Goal: Task Accomplishment & Management: Manage account settings

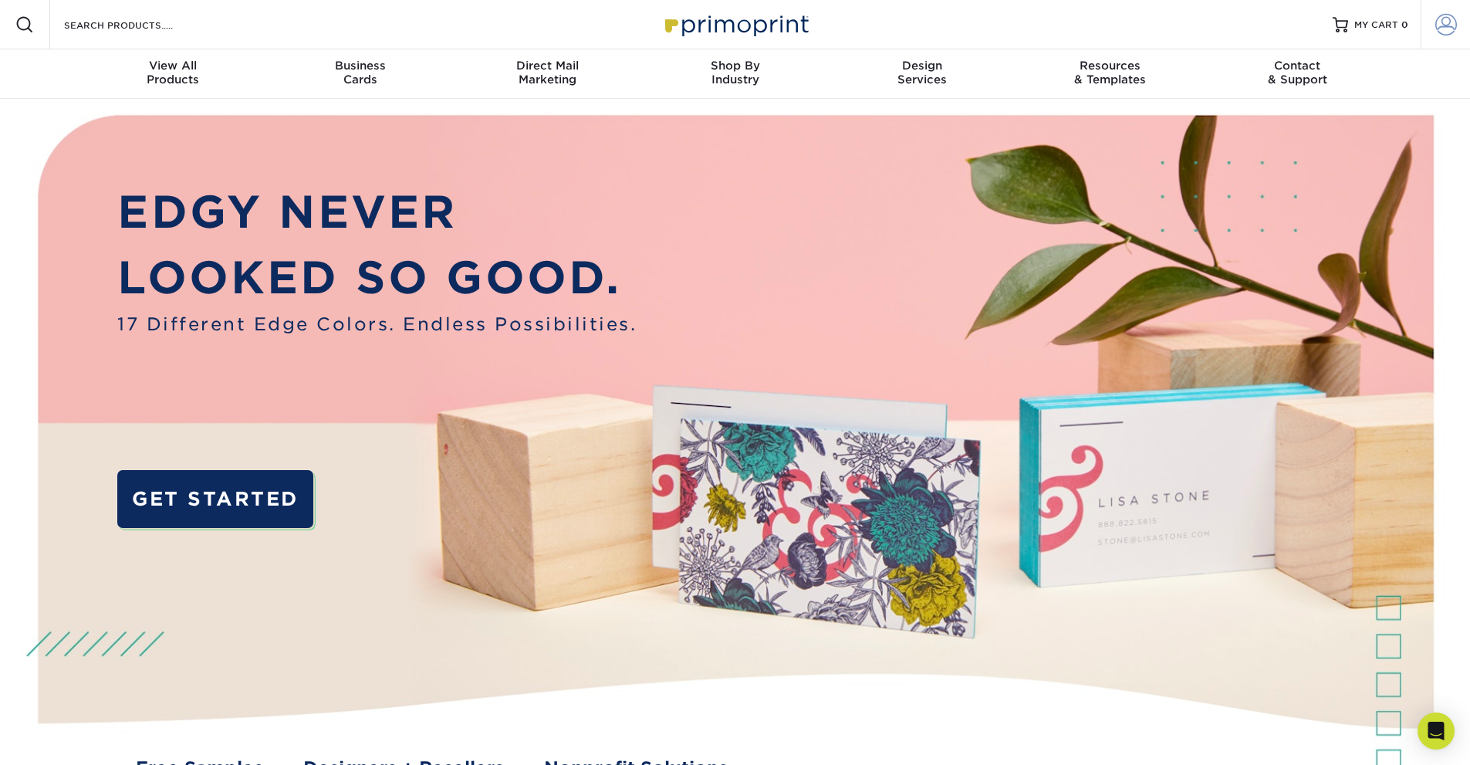
click at [1458, 18] on link "Account" at bounding box center [1445, 24] width 49 height 49
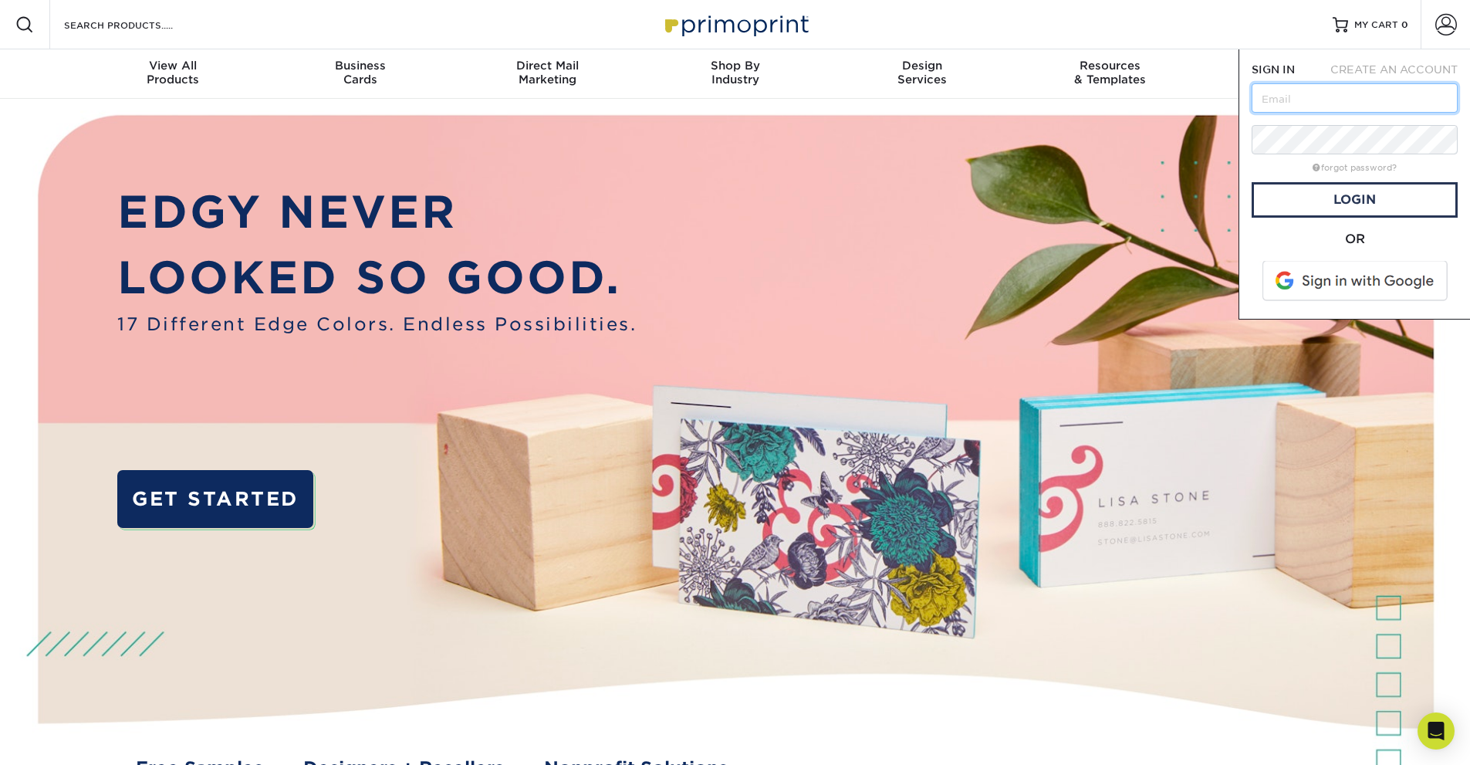
click at [1368, 95] on input "text" at bounding box center [1355, 97] width 206 height 29
type input "[EMAIL_ADDRESS][DOMAIN_NAME]"
click at [1312, 201] on link "Login" at bounding box center [1355, 200] width 206 height 36
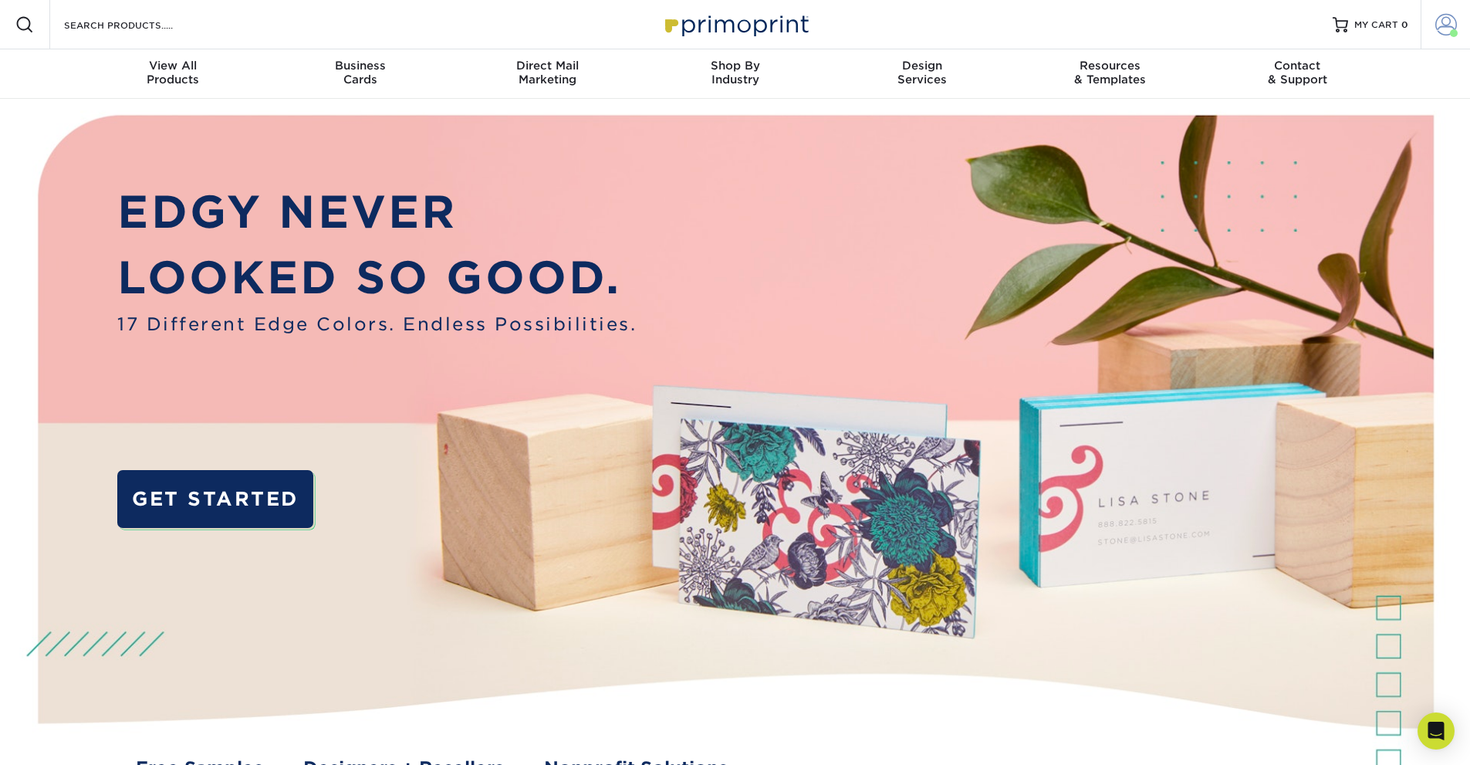
click at [1458, 19] on link "Account" at bounding box center [1445, 24] width 49 height 49
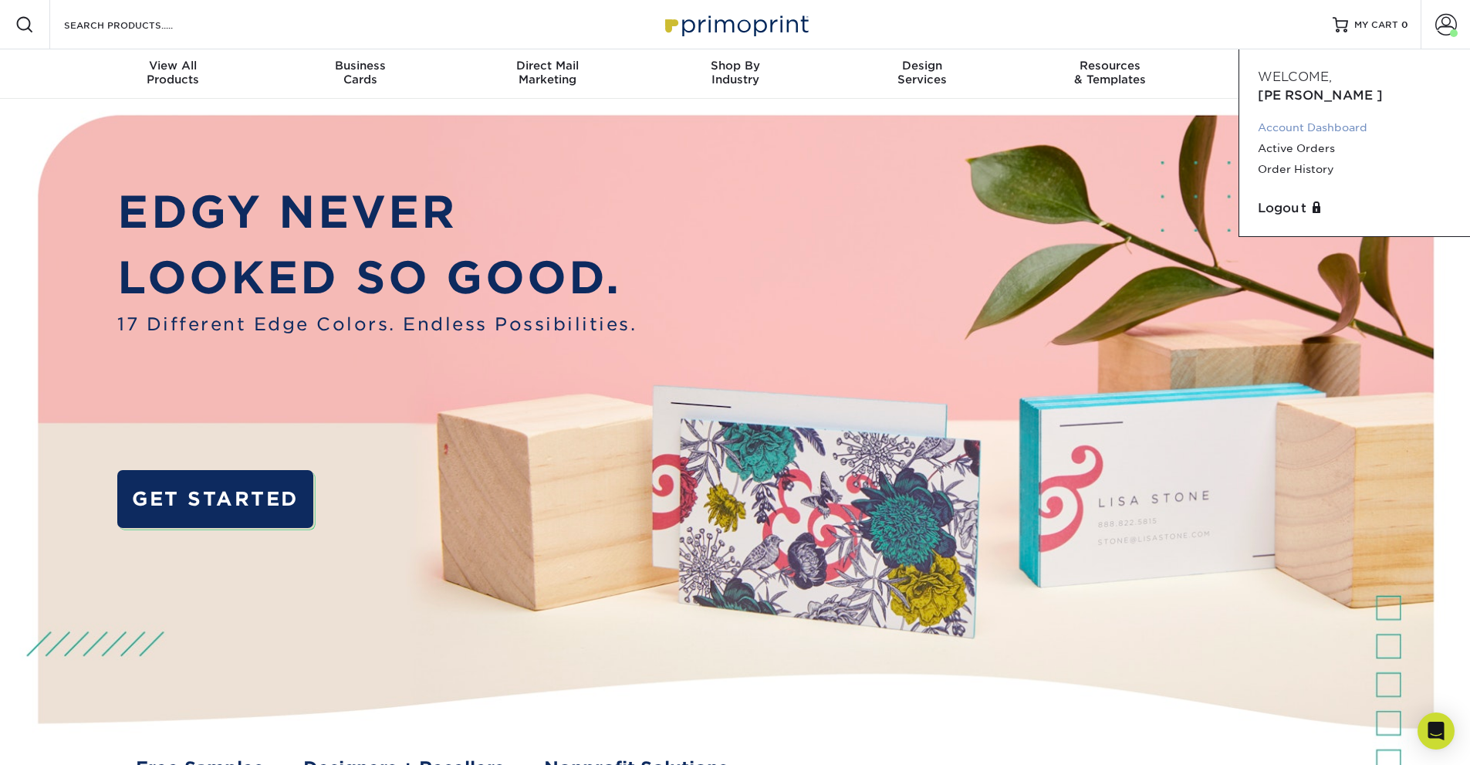
click at [1316, 117] on link "Account Dashboard" at bounding box center [1355, 127] width 194 height 21
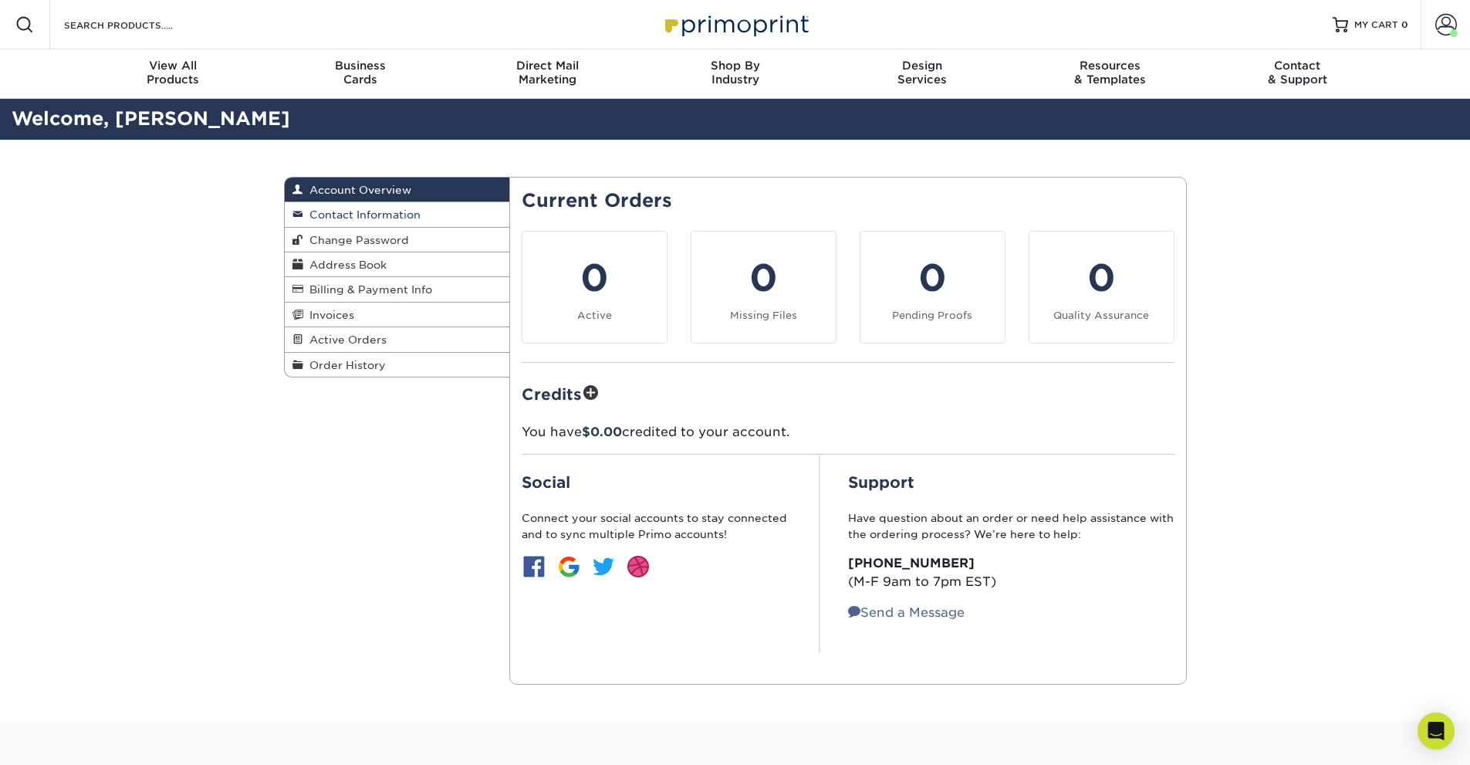
click at [422, 218] on link "Contact Information" at bounding box center [397, 214] width 225 height 25
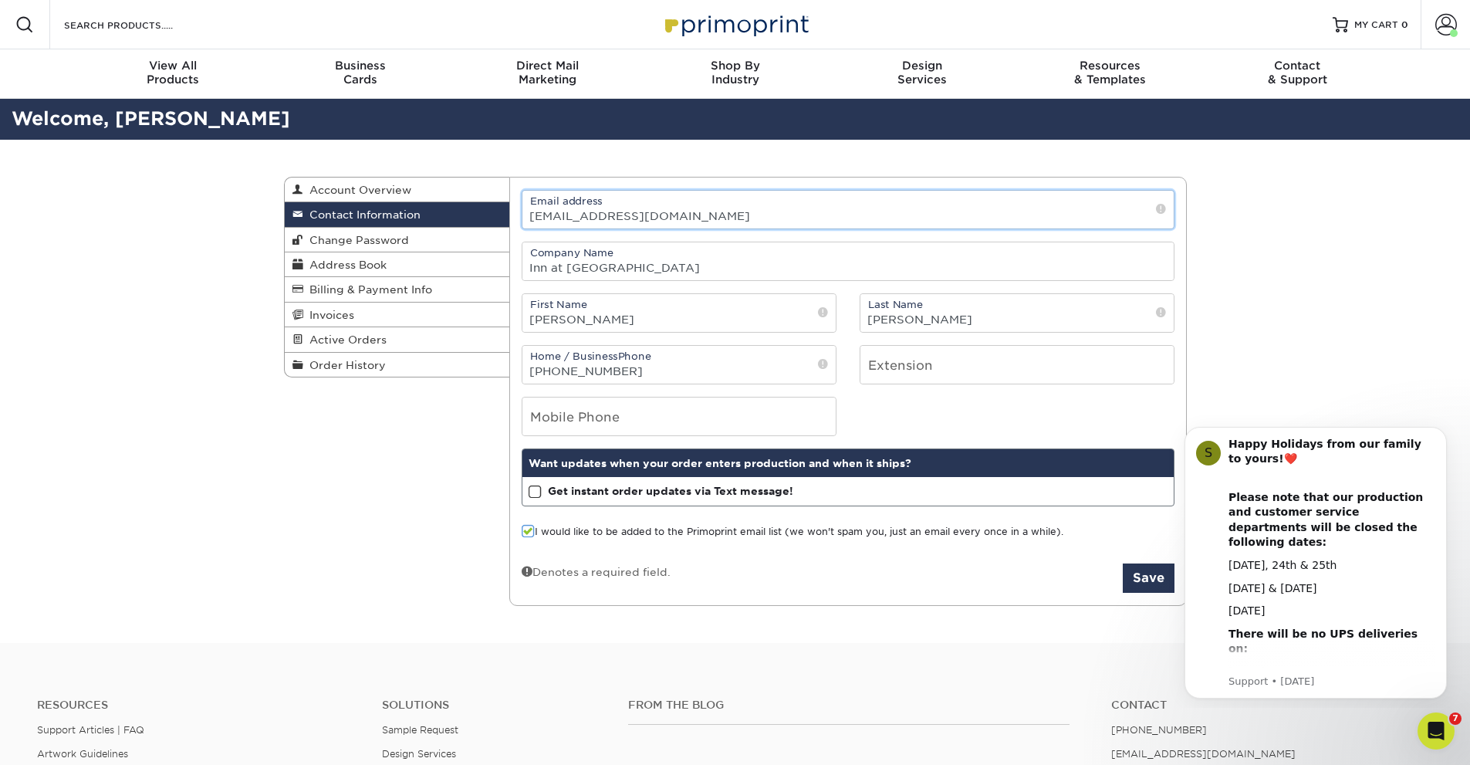
drag, startPoint x: 715, startPoint y: 224, endPoint x: 523, endPoint y: 213, distance: 192.5
click at [523, 213] on input "lmills@innatlongshore.com" at bounding box center [847, 210] width 651 height 38
type input "R"
type input "T"
type input "[EMAIL_ADDRESS][DOMAIN_NAME]"
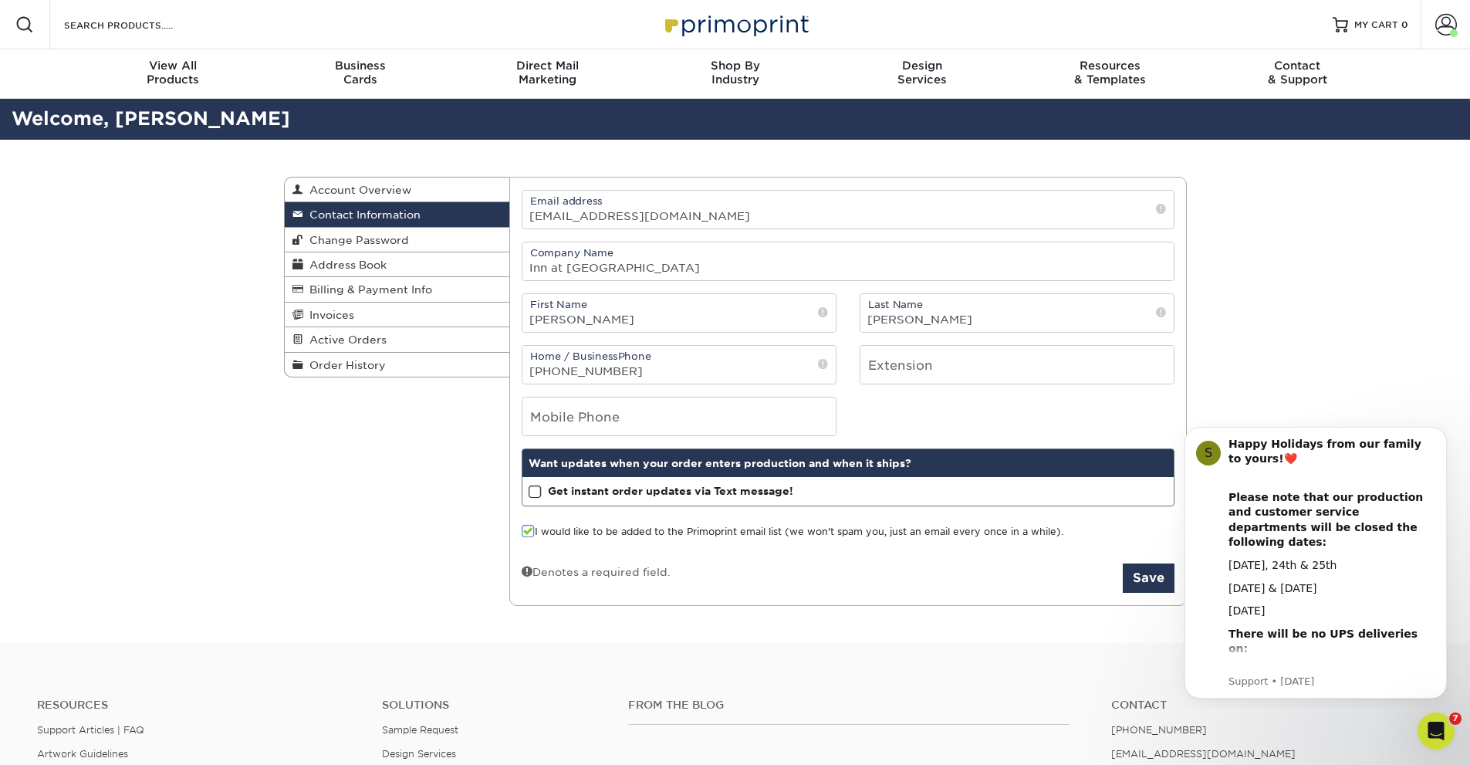
click at [531, 529] on span at bounding box center [528, 531] width 13 height 15
click at [0, 0] on input "I would like to be added to the Primoprint email list (we won't spam you, just …" at bounding box center [0, 0] width 0 height 0
click at [1155, 583] on button "Save" at bounding box center [1149, 577] width 52 height 29
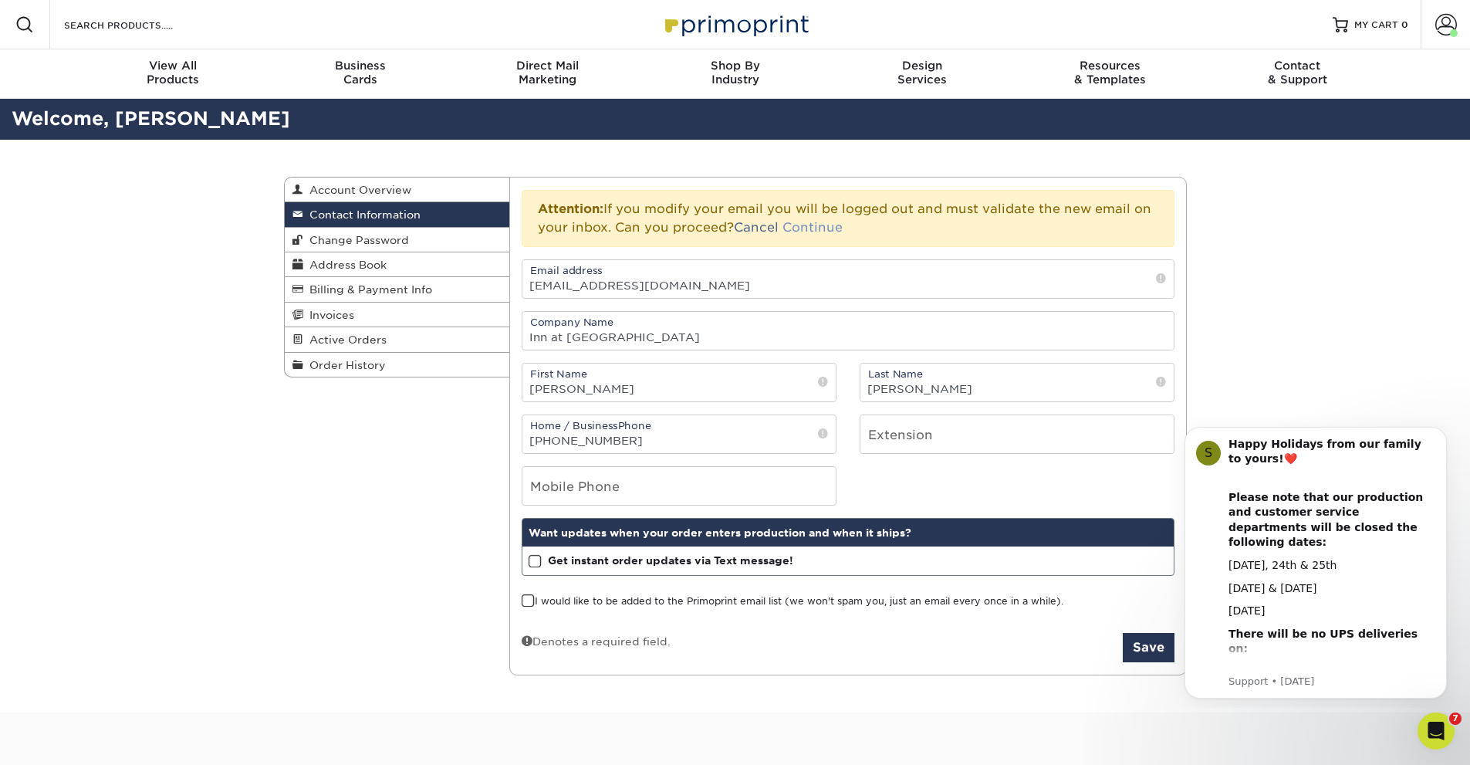
click at [807, 224] on link "Continue" at bounding box center [813, 227] width 60 height 15
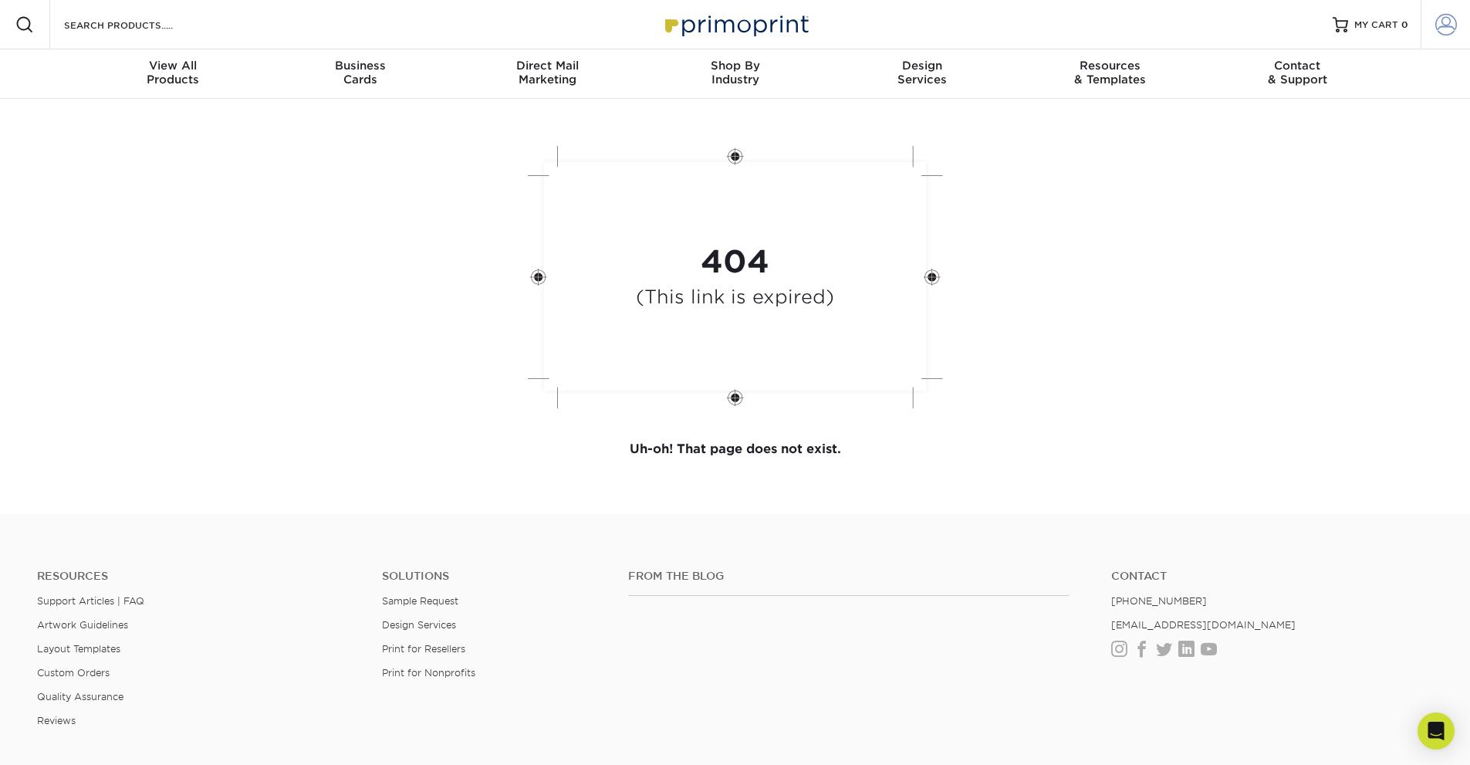
click at [1452, 26] on span at bounding box center [1447, 25] width 22 height 22
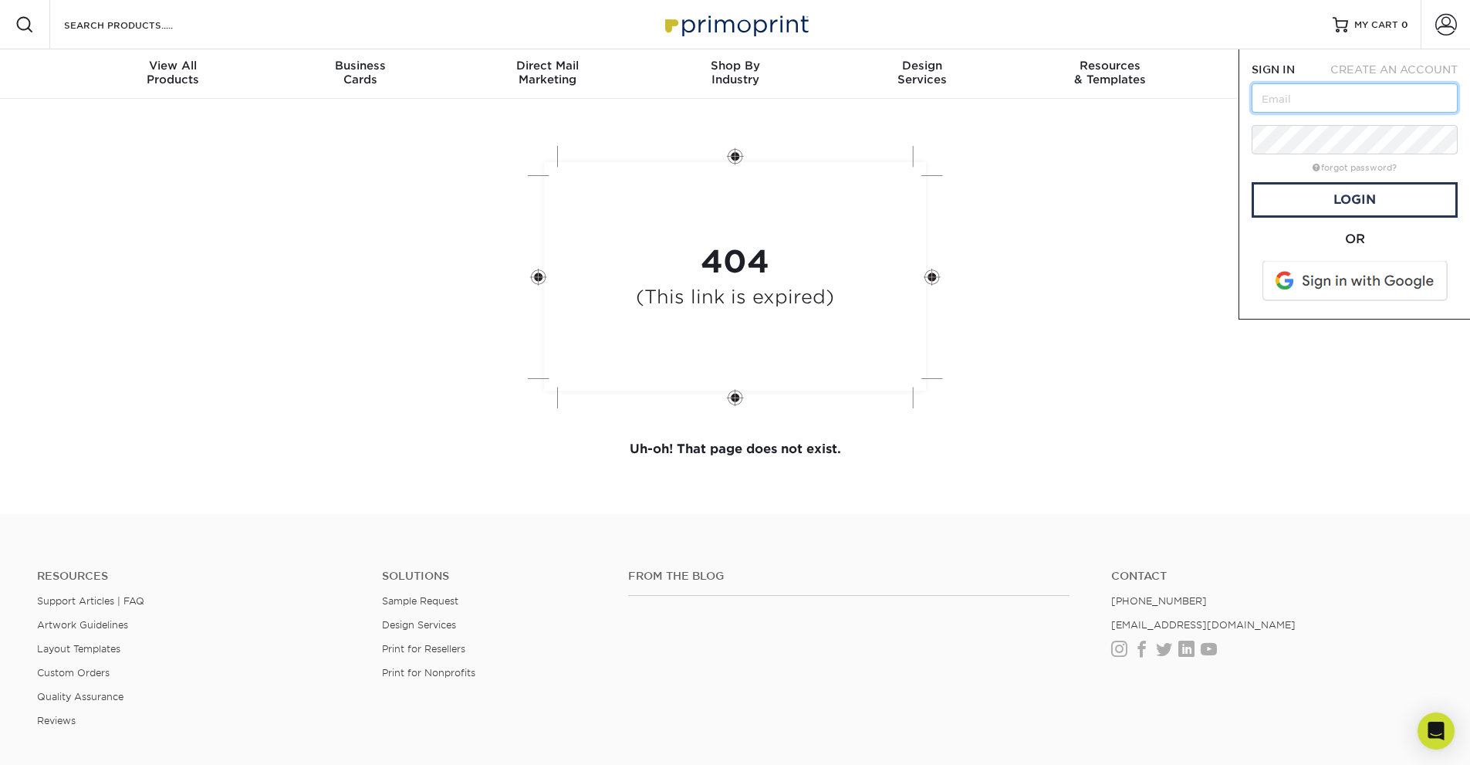
click at [1369, 105] on input "text" at bounding box center [1355, 97] width 206 height 29
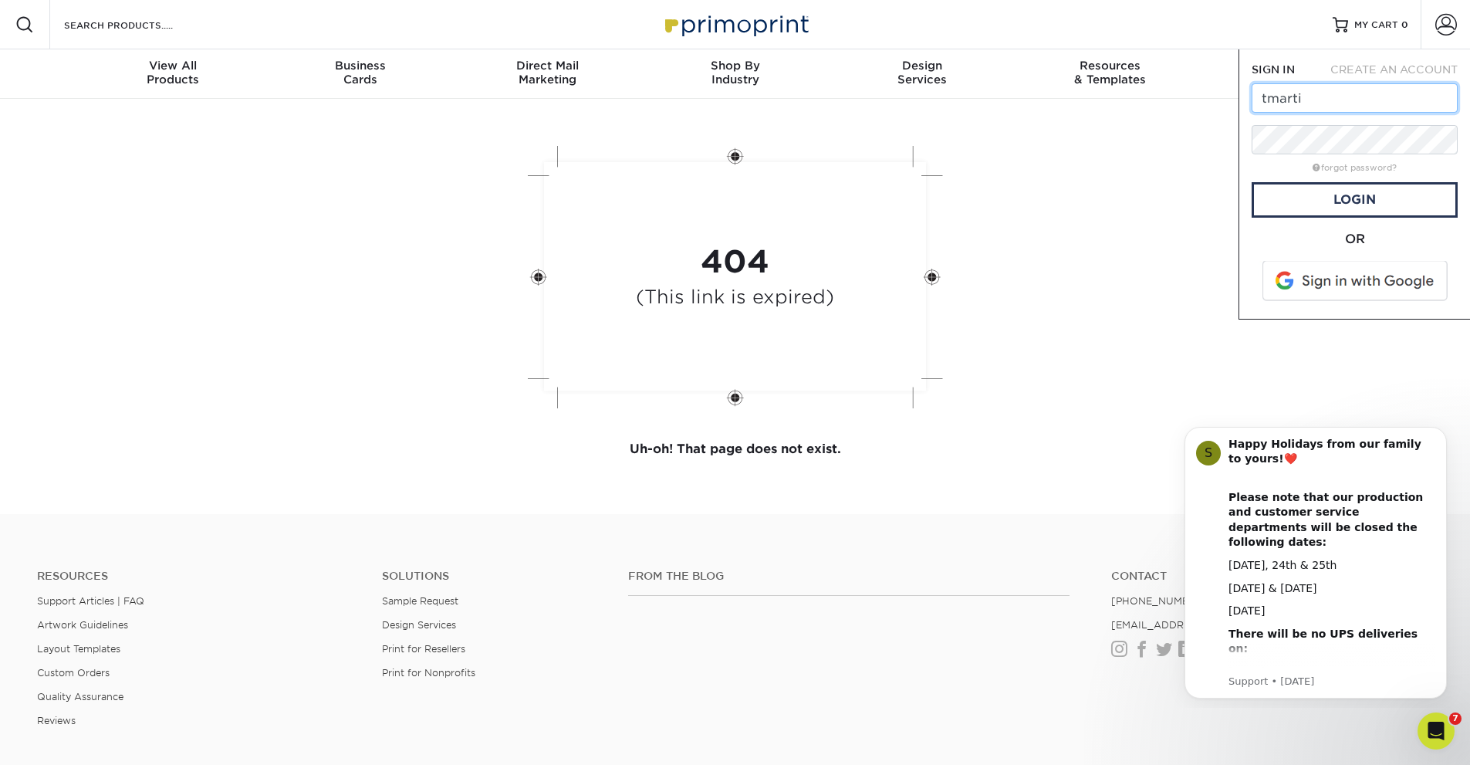
type input "[EMAIL_ADDRESS][DOMAIN_NAME]"
click at [1301, 195] on link "Login" at bounding box center [1355, 200] width 206 height 36
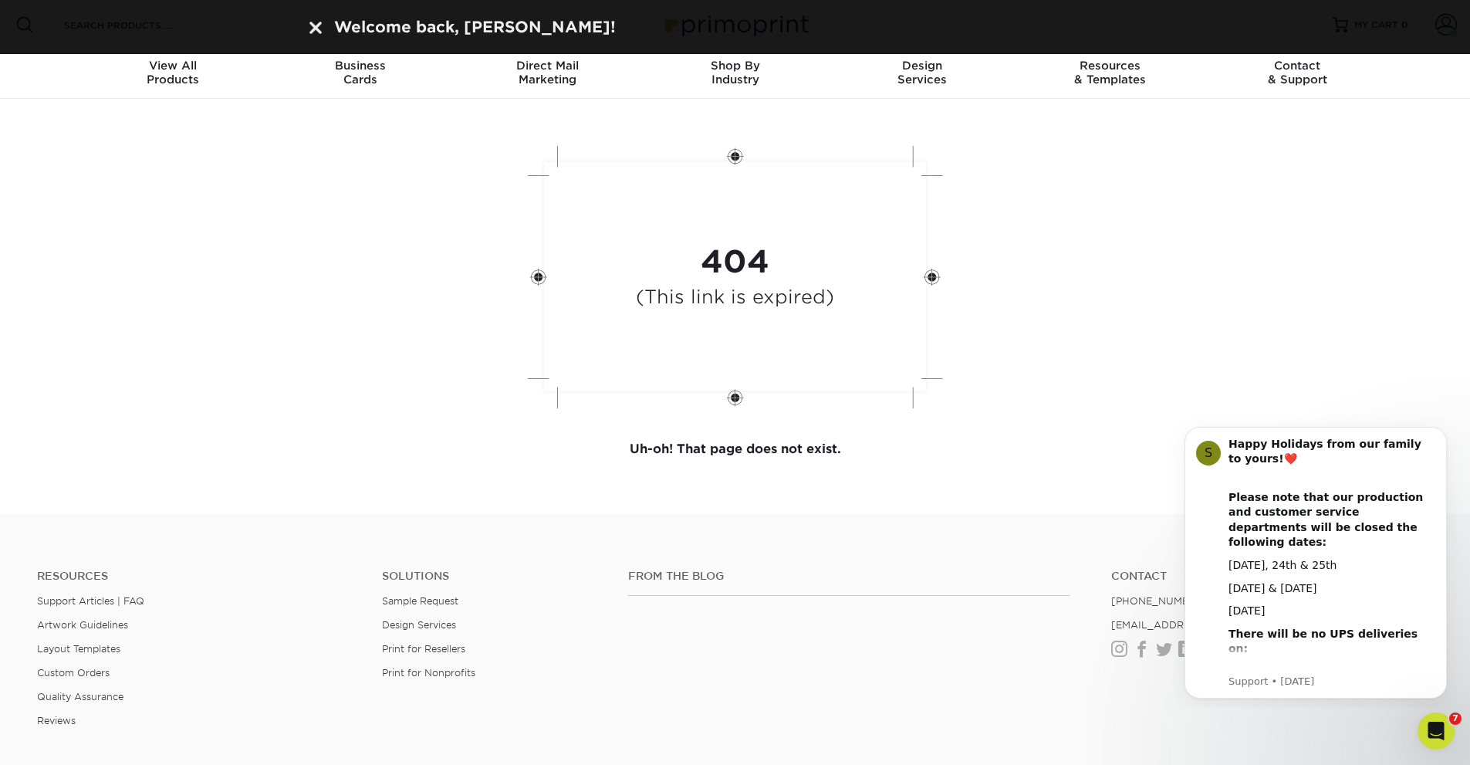
click at [282, 29] on div "Welcome back, Laina!" at bounding box center [735, 26] width 926 height 23
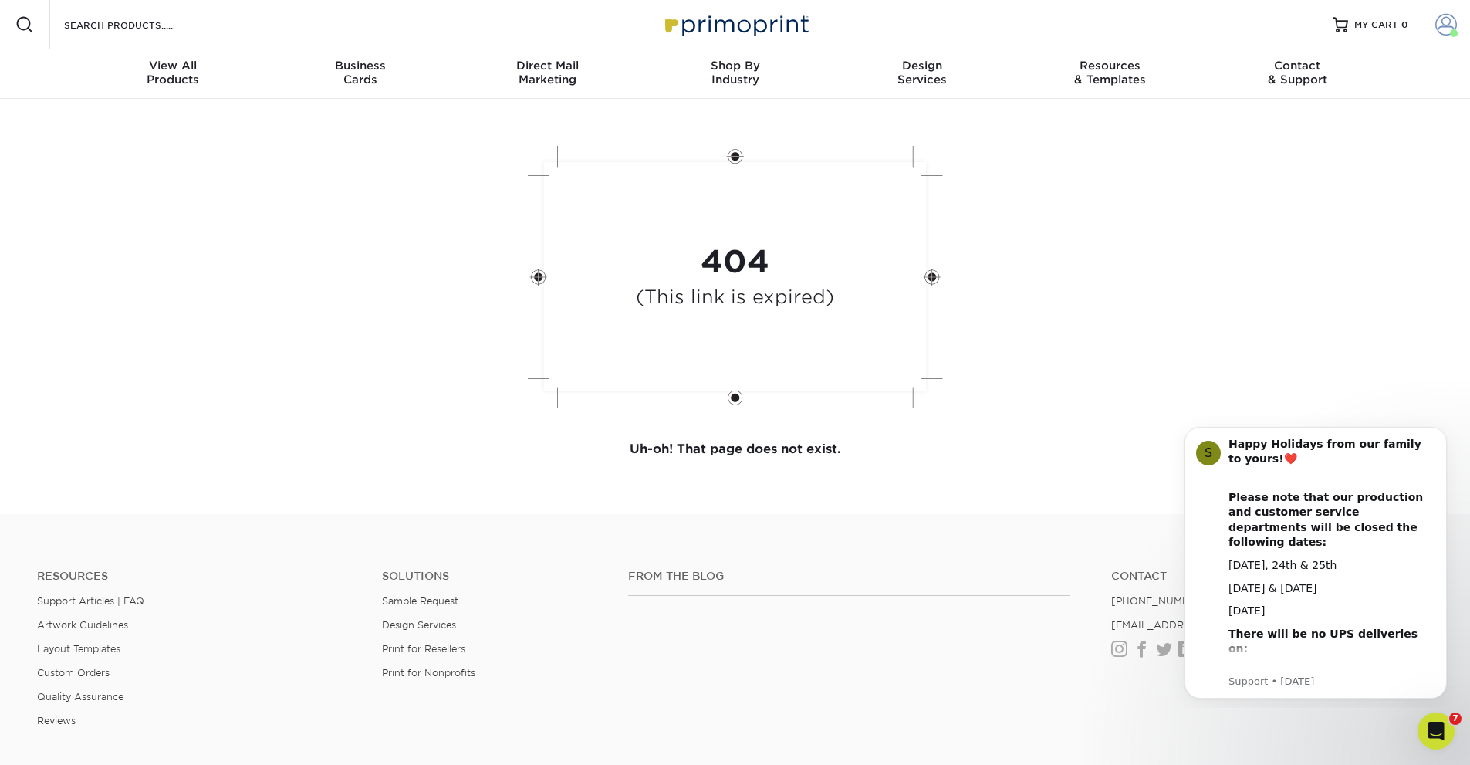
click at [1434, 24] on link "Account" at bounding box center [1445, 24] width 49 height 49
click at [1361, 117] on link "Account Dashboard" at bounding box center [1355, 127] width 194 height 21
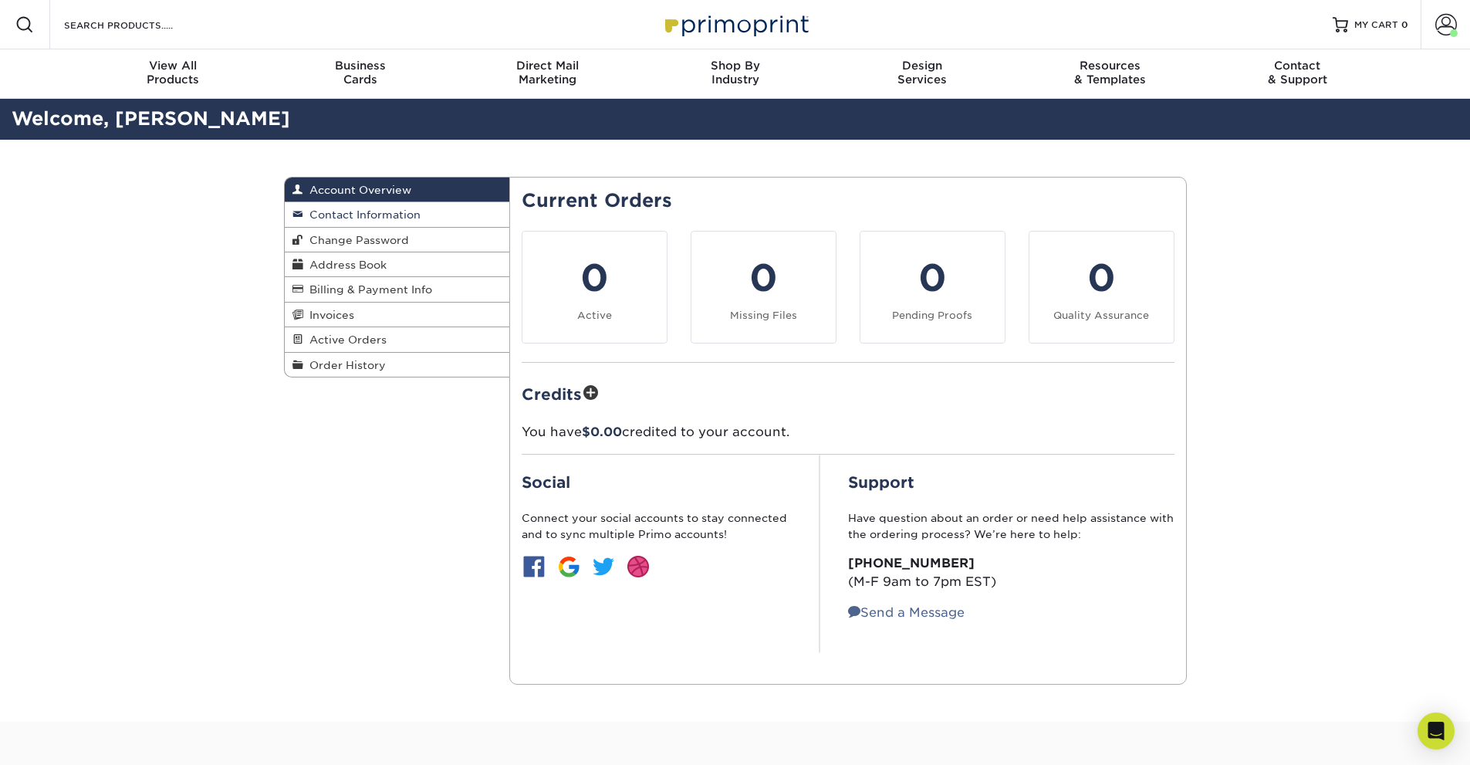
click at [379, 218] on span "Contact Information" at bounding box center [361, 214] width 117 height 12
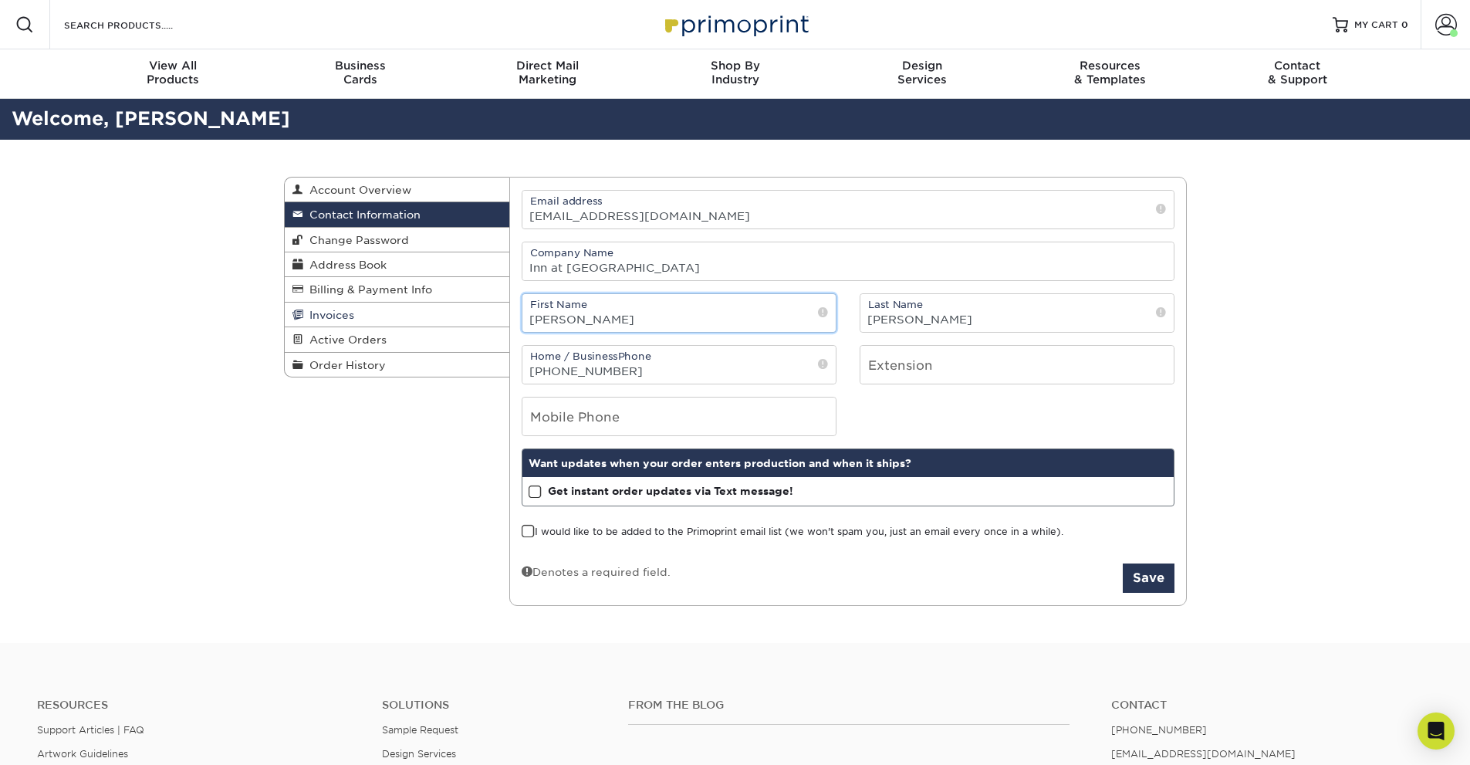
drag, startPoint x: 587, startPoint y: 313, endPoint x: 468, endPoint y: 314, distance: 118.1
click at [468, 177] on div "Contact Information Account Overview Contact Information Change Password Addres…" at bounding box center [735, 177] width 903 height 0
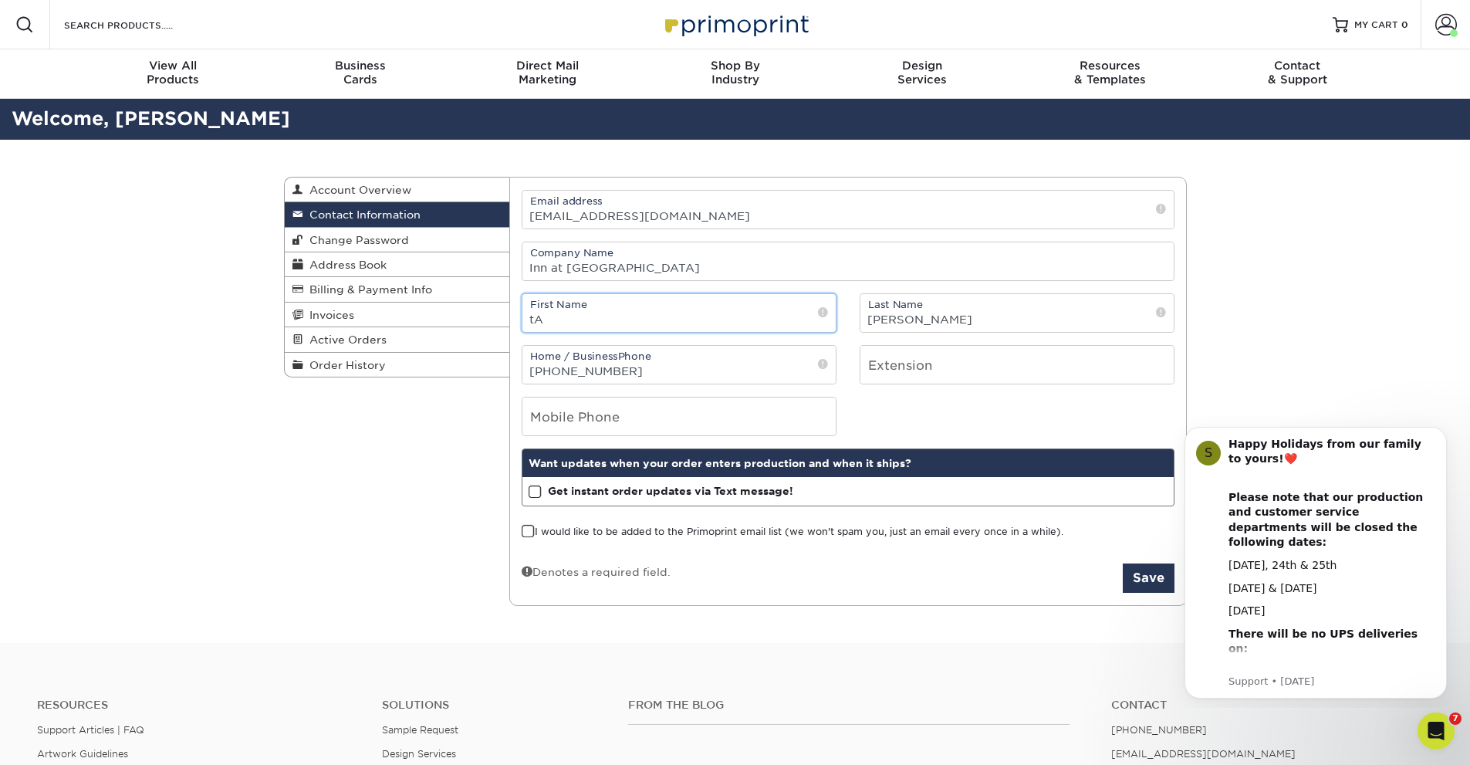
type input "t"
type input "Takeya"
type input "Martin"
drag, startPoint x: 626, startPoint y: 374, endPoint x: 577, endPoint y: 364, distance: 50.4
click at [576, 361] on input "(203) 227-2401" at bounding box center [678, 365] width 313 height 38
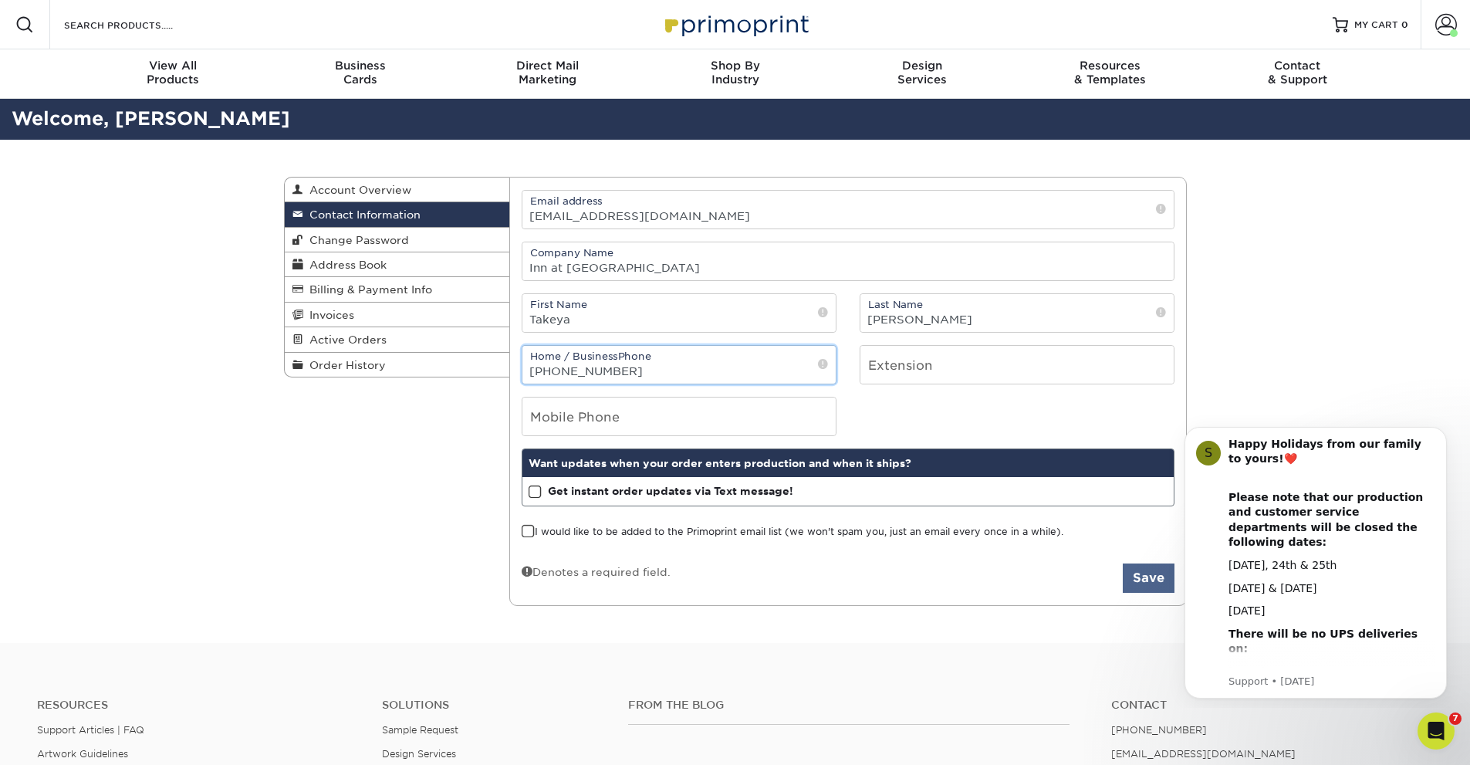
type input "[PHONE_NUMBER]"
click at [1155, 571] on button "Save" at bounding box center [1149, 577] width 52 height 29
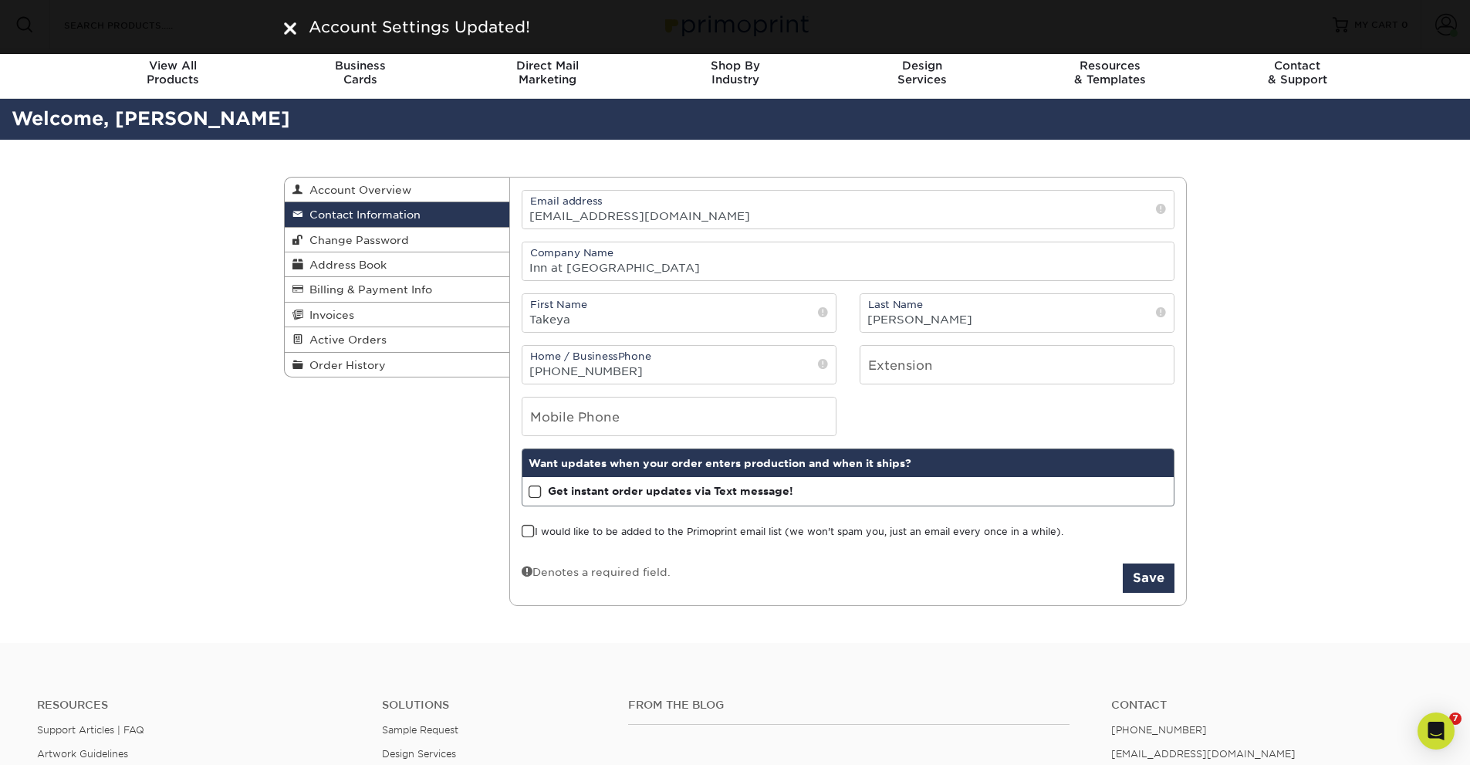
click at [282, 22] on div "Account Settings Updated!" at bounding box center [735, 26] width 926 height 23
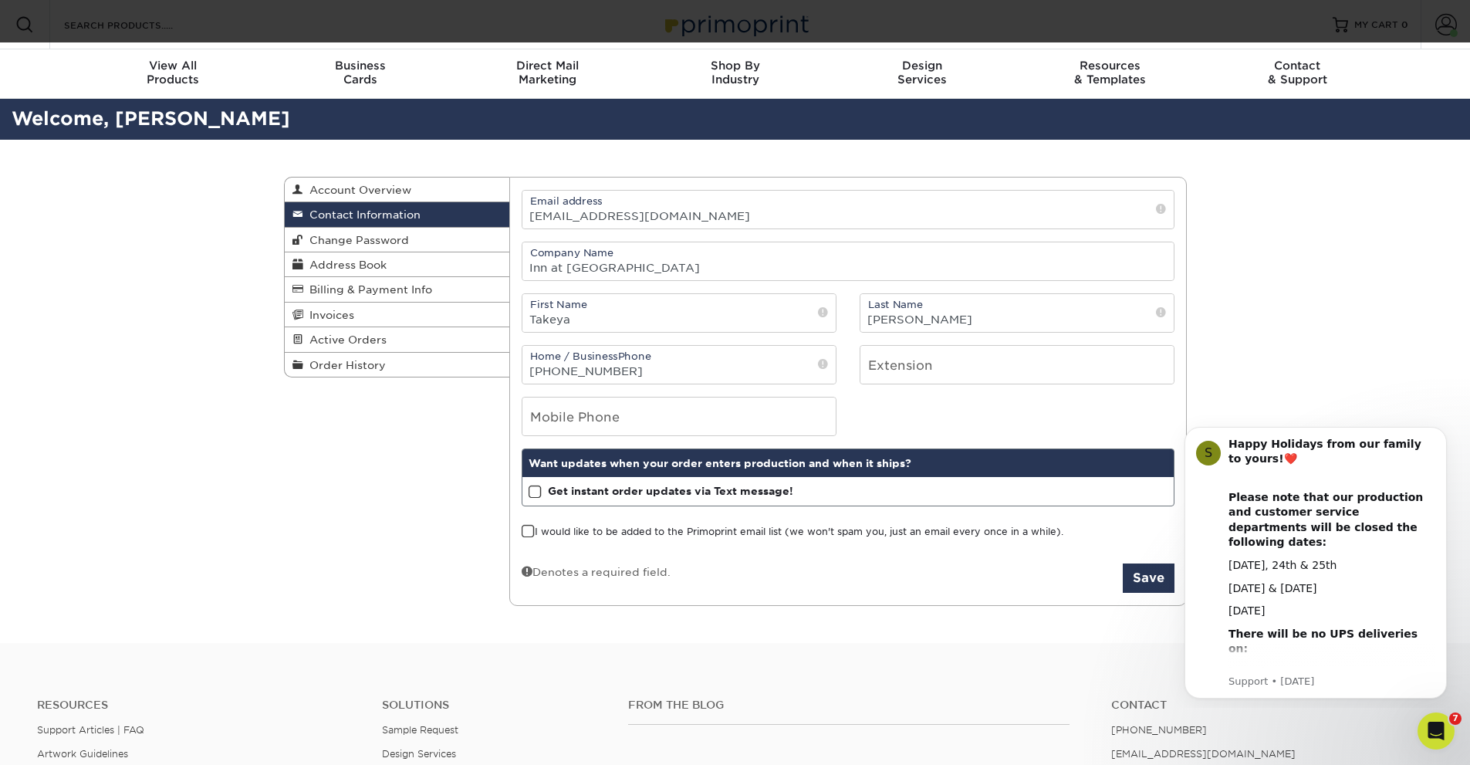
click at [288, 25] on body "Resources Menu Search Products Account Welcome, [GEOGRAPHIC_DATA] Account Dashb…" at bounding box center [735, 547] width 1470 height 1095
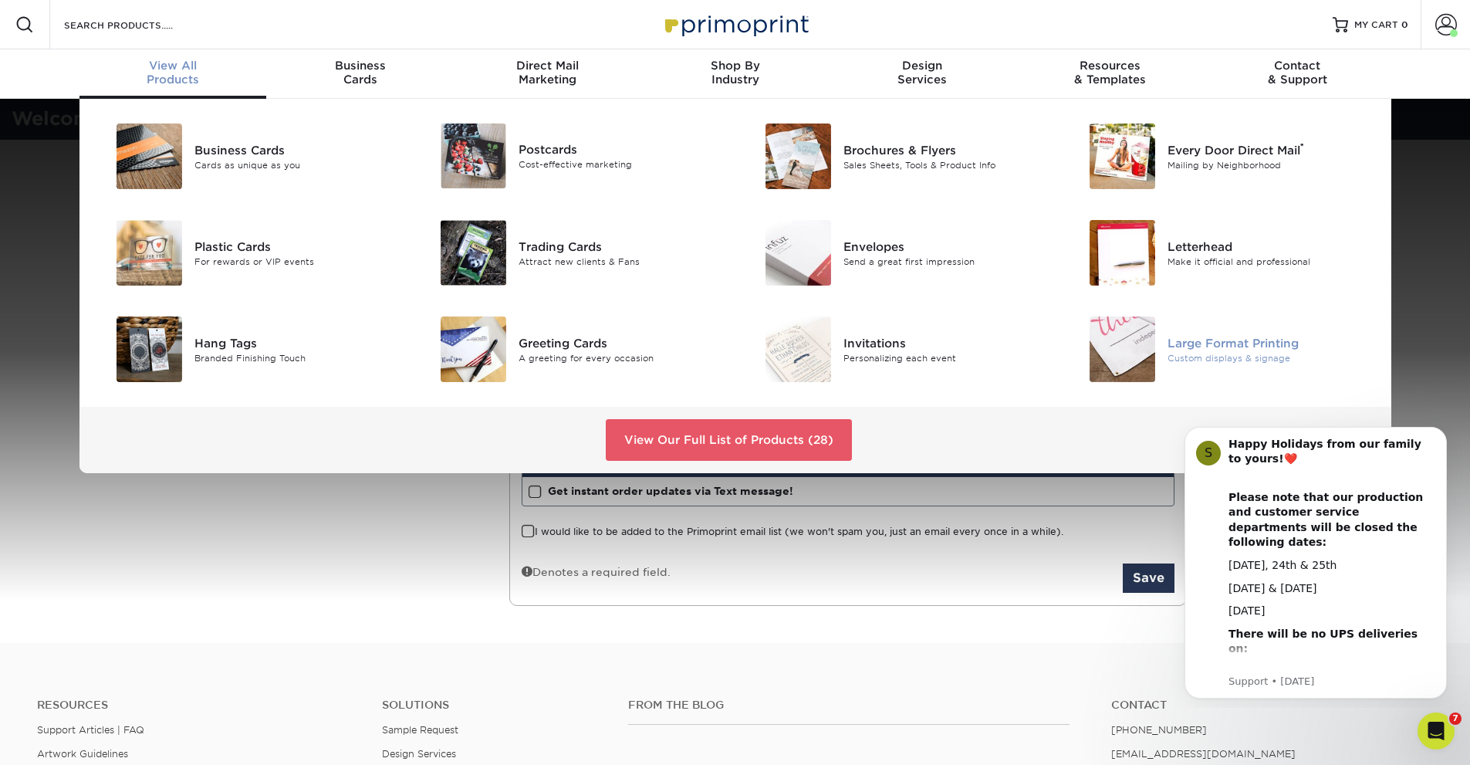
click at [1246, 353] on div "Custom displays & signage" at bounding box center [1270, 357] width 205 height 13
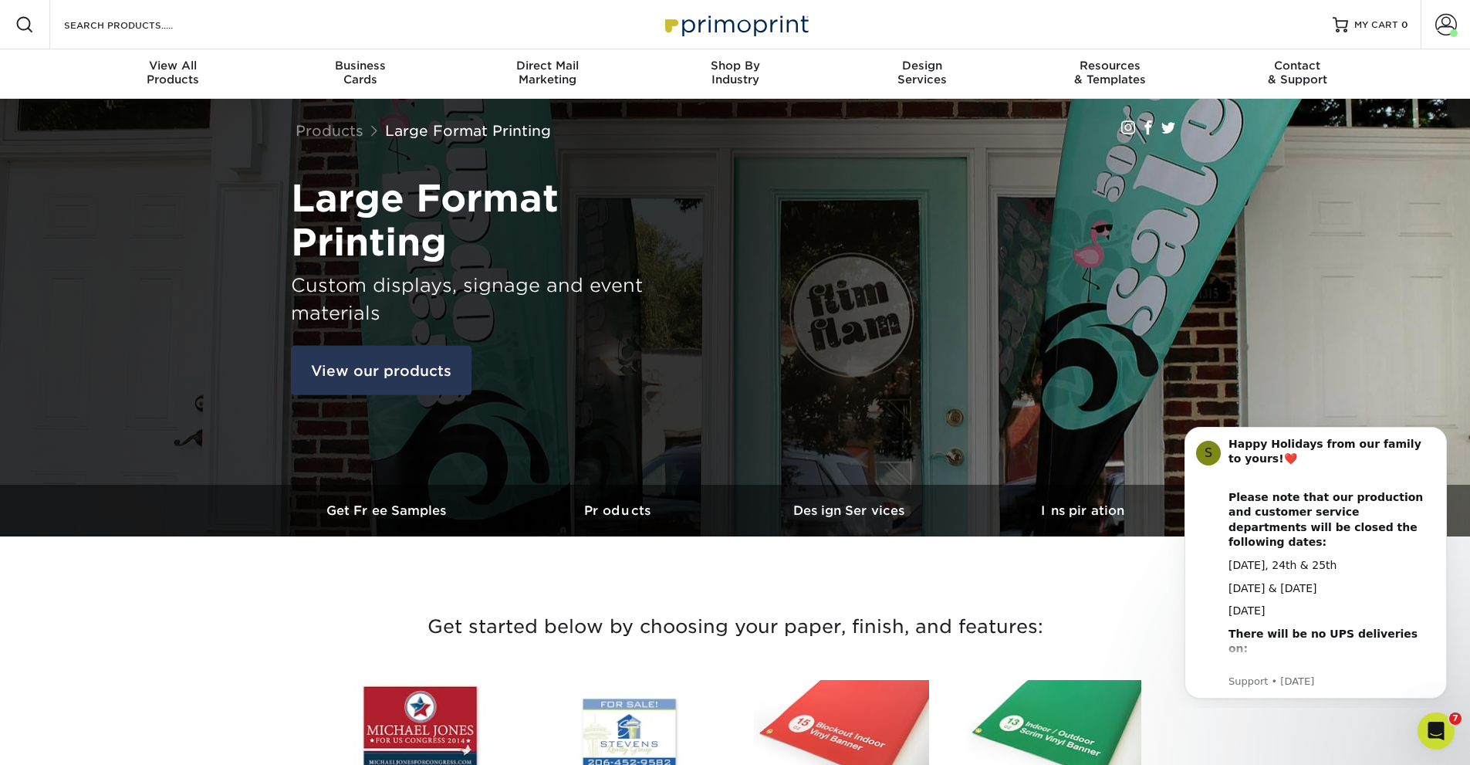
click at [395, 353] on link "View our products" at bounding box center [381, 370] width 181 height 49
click at [181, 13] on div "Search Products" at bounding box center [131, 24] width 163 height 49
click at [179, 27] on input "Search Products" at bounding box center [138, 24] width 150 height 19
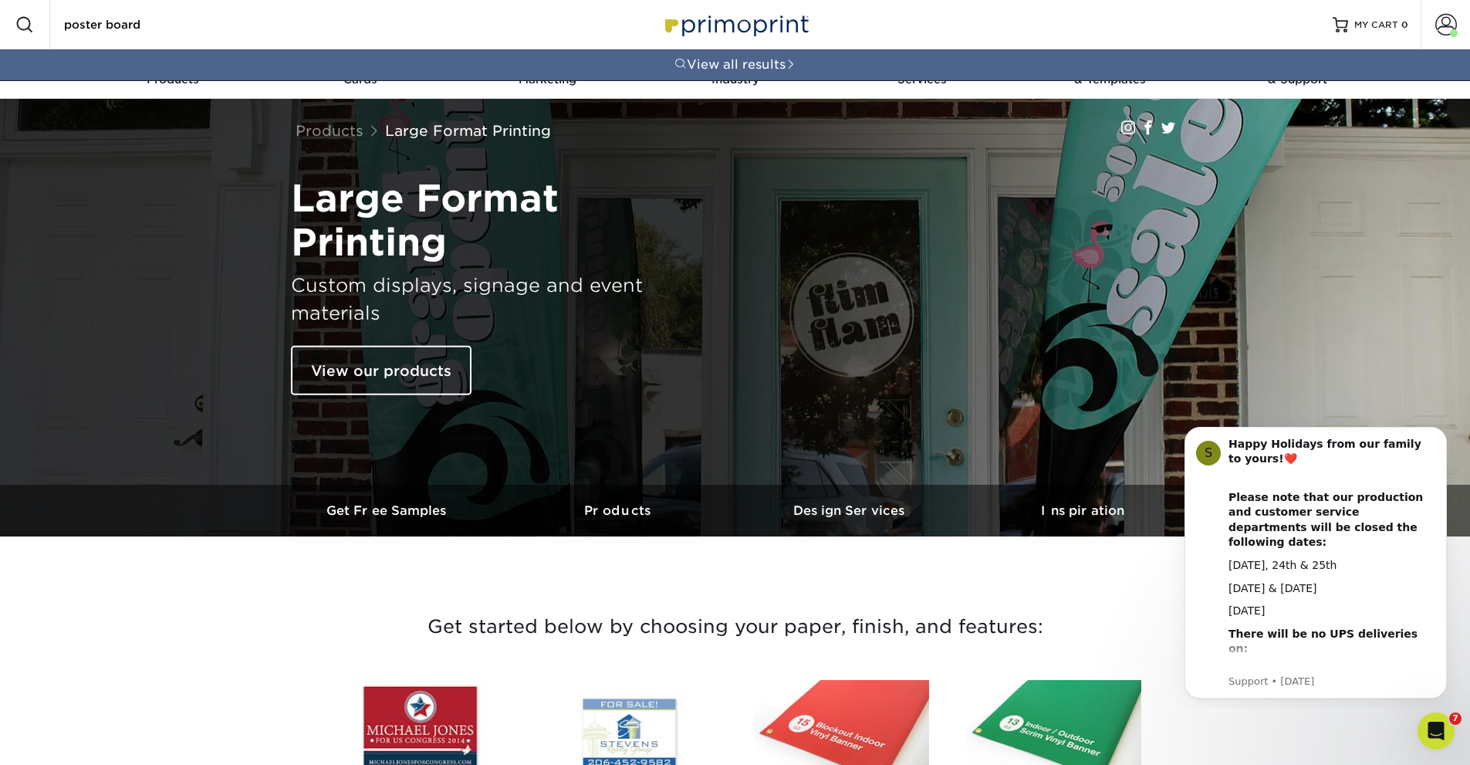
type input "poster board"
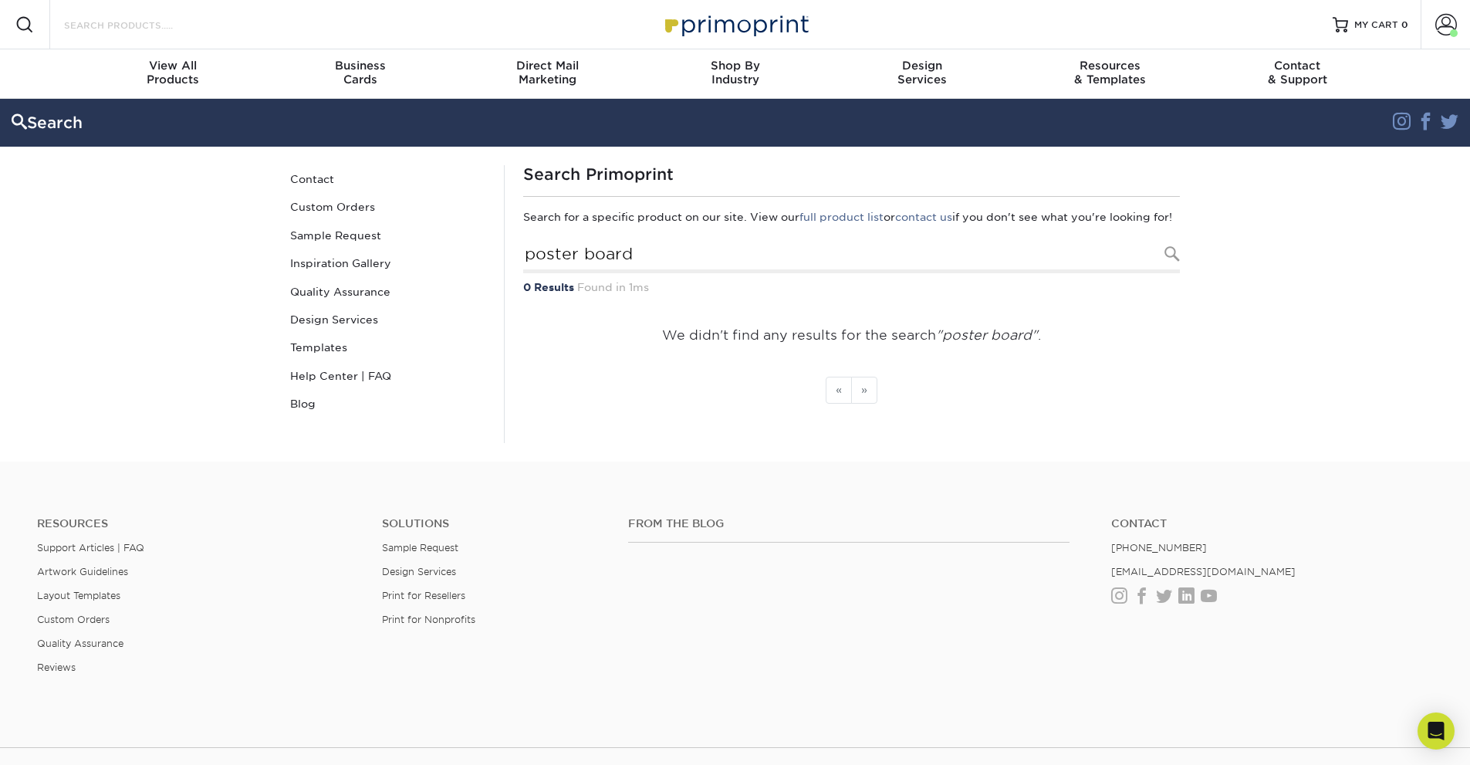
click at [174, 32] on input "Search Products" at bounding box center [138, 24] width 150 height 19
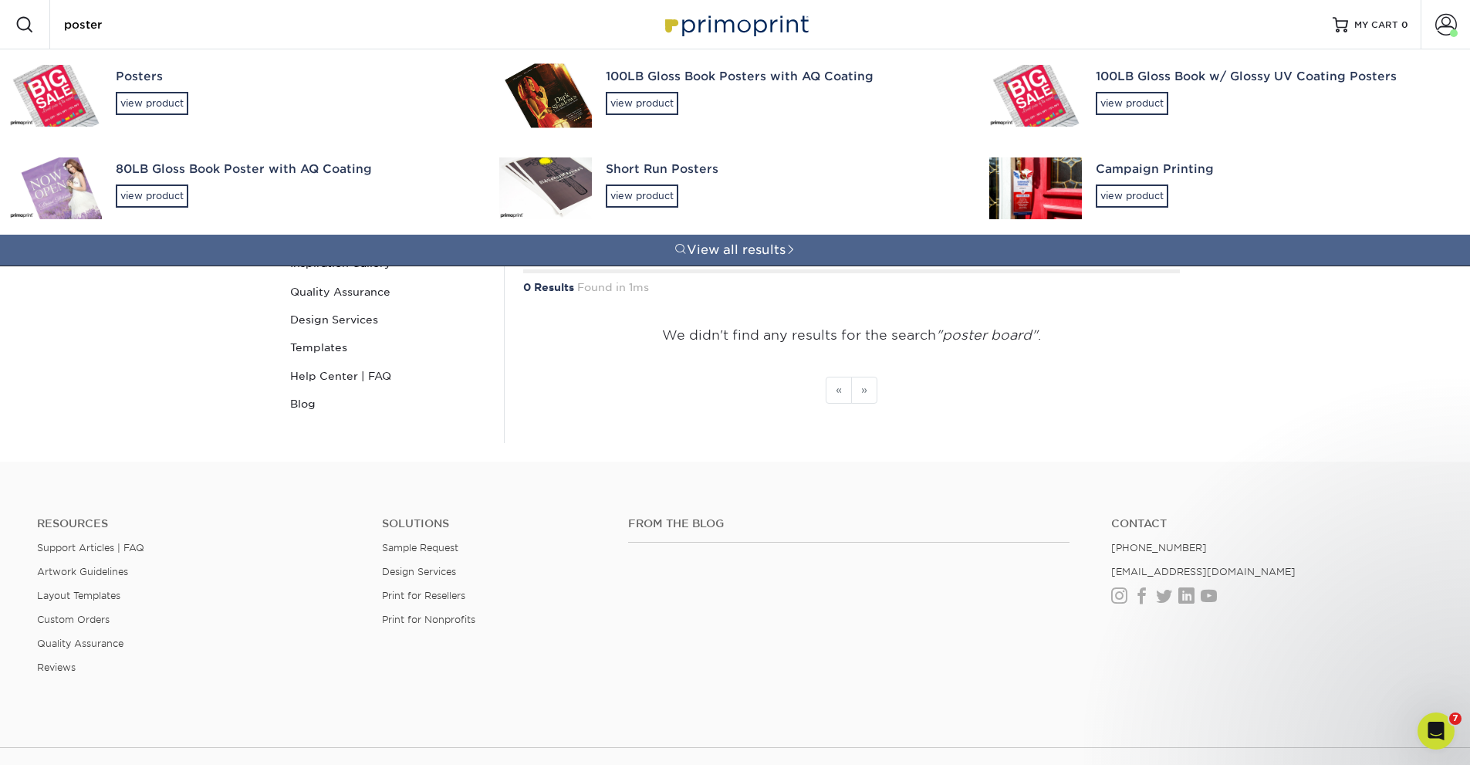
type input "poster"
